Goal: Information Seeking & Learning: Learn about a topic

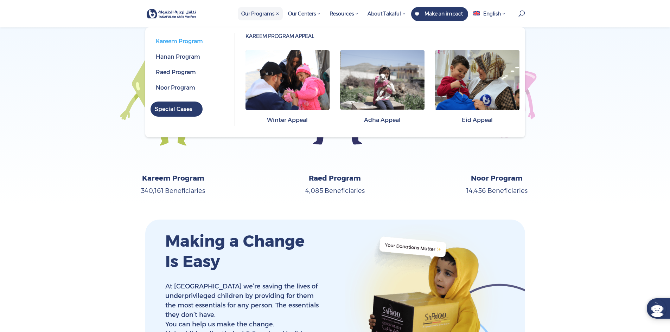
click at [252, 13] on span "Our Programs" at bounding box center [260, 14] width 38 height 6
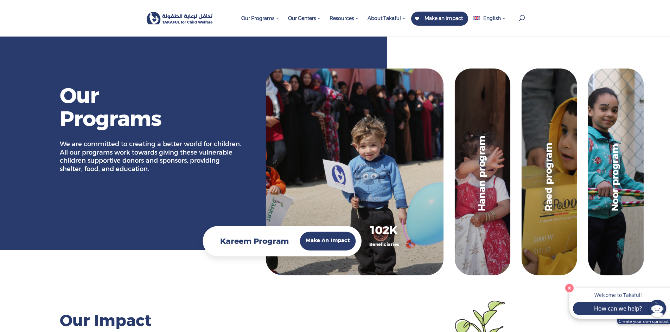
click at [338, 183] on div "Kareem program Kareem Program Make An Impact 102K Beneficiaries" at bounding box center [355, 172] width 178 height 207
click at [349, 145] on div "Kareem program Kareem Program Make An Impact 102K Beneficiaries" at bounding box center [355, 172] width 178 height 207
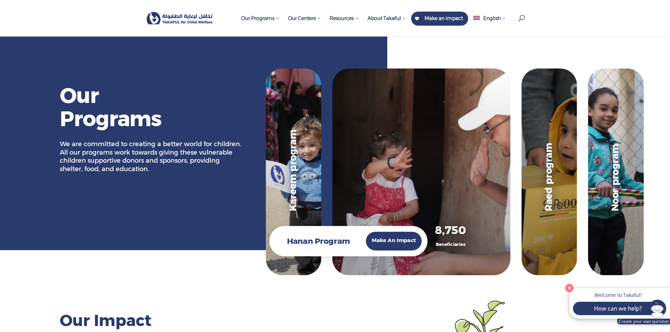
click at [470, 121] on div "Hanan program Hanan Program Make An Impact 8,750 Beneficiaries" at bounding box center [421, 172] width 178 height 207
click at [404, 248] on link "Make An Impact" at bounding box center [394, 241] width 56 height 18
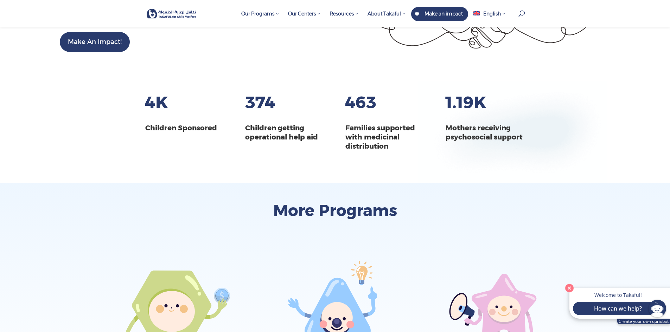
scroll to position [1020, 0]
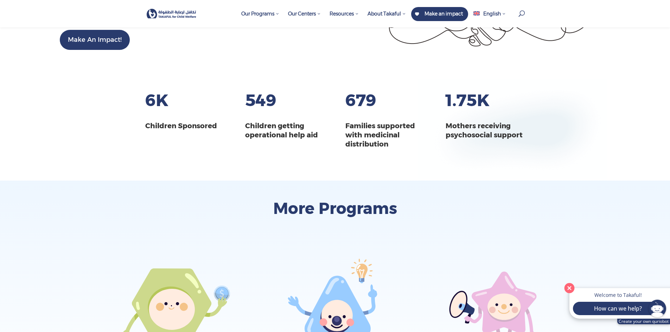
click at [567, 288] on button "Close" at bounding box center [570, 288] width 14 height 14
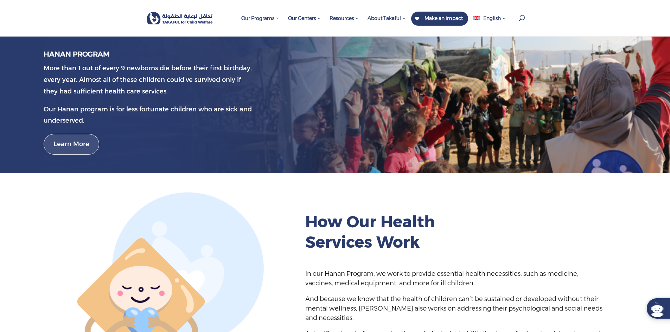
scroll to position [0, 0]
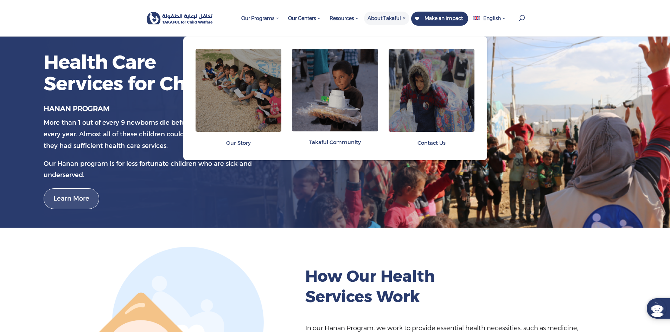
click at [235, 145] on span "Our Story" at bounding box center [238, 143] width 25 height 7
